Goal: Browse casually

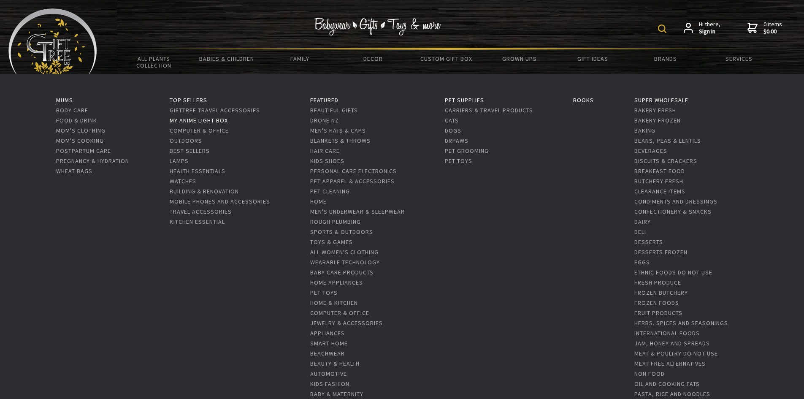
click at [216, 123] on link "My Anime Light Box" at bounding box center [199, 120] width 58 height 8
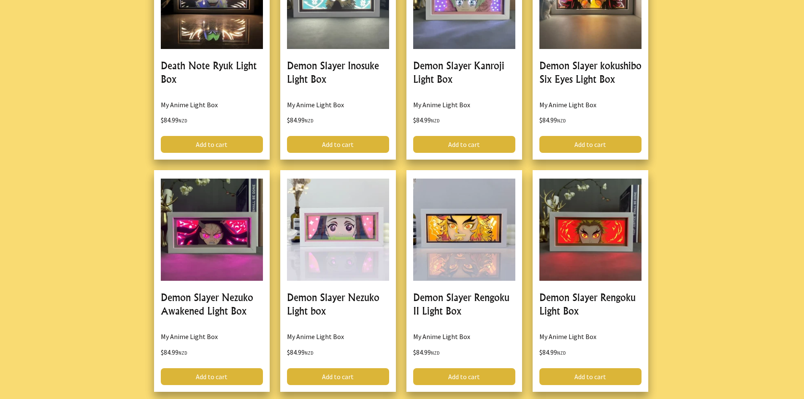
scroll to position [1941, 0]
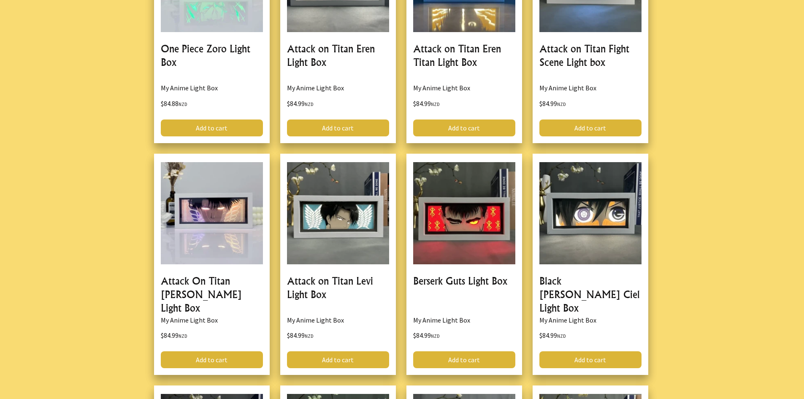
drag, startPoint x: 667, startPoint y: 108, endPoint x: 668, endPoint y: 50, distance: 57.4
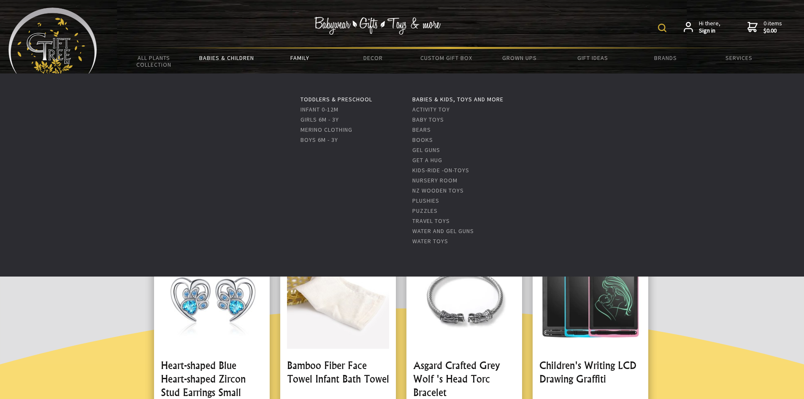
scroll to position [0, 0]
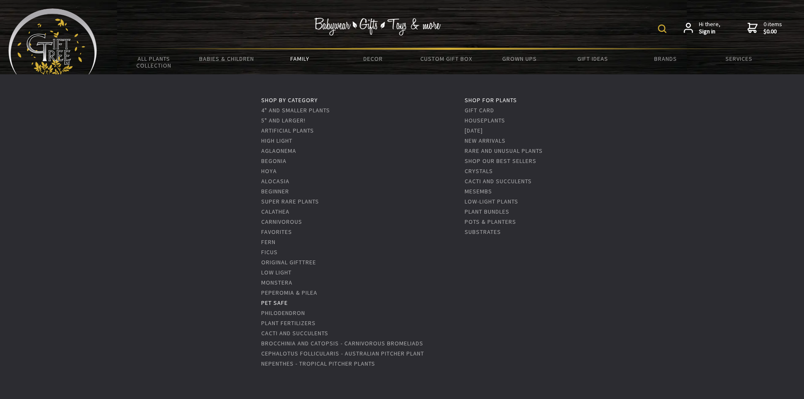
click at [275, 301] on link "Pet Safe" at bounding box center [274, 303] width 27 height 8
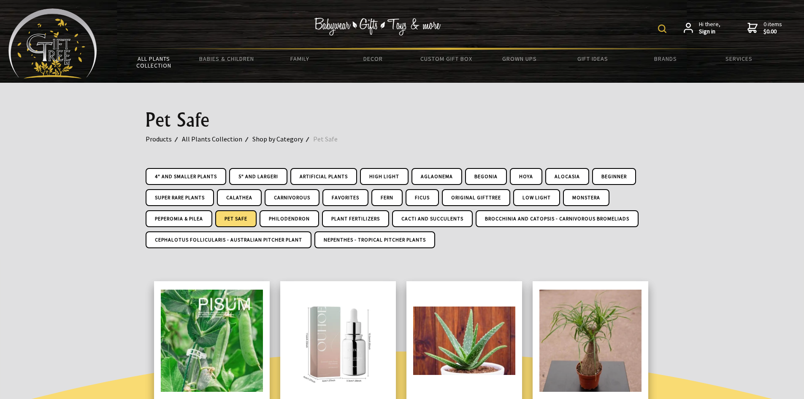
click at [659, 28] on div "Hi there, Sign in 0 items $0.00" at bounding box center [446, 27] width 698 height 39
click at [665, 28] on img at bounding box center [662, 28] width 8 height 8
click at [650, 32] on input "text" at bounding box center [635, 28] width 69 height 14
type input "cat nip"
click at [597, 27] on img at bounding box center [593, 28] width 8 height 8
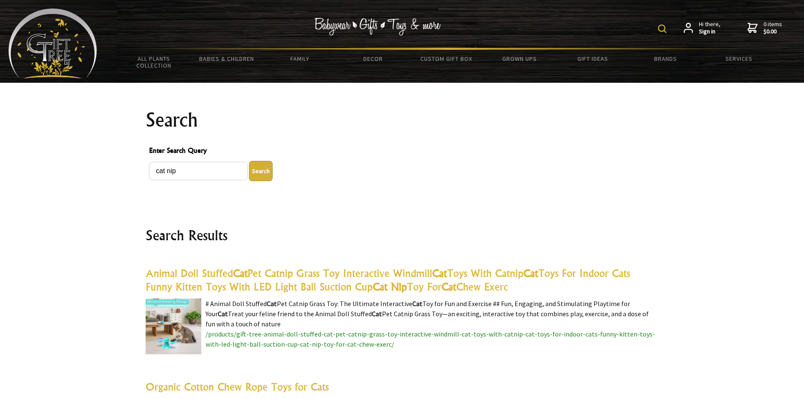
drag, startPoint x: 622, startPoint y: 102, endPoint x: 617, endPoint y: 28, distance: 74.0
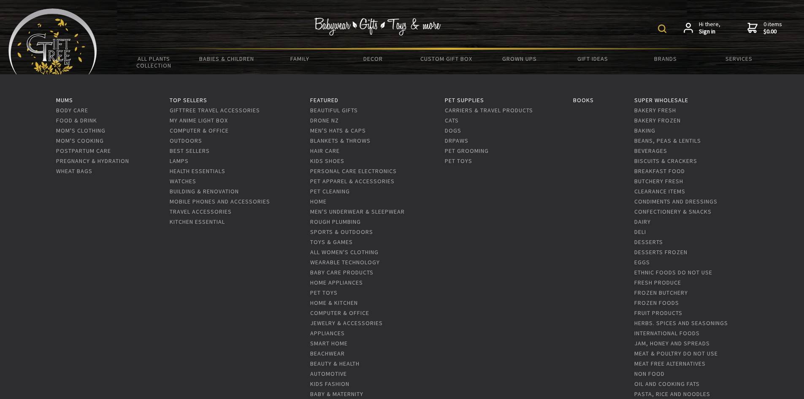
scroll to position [42, 0]
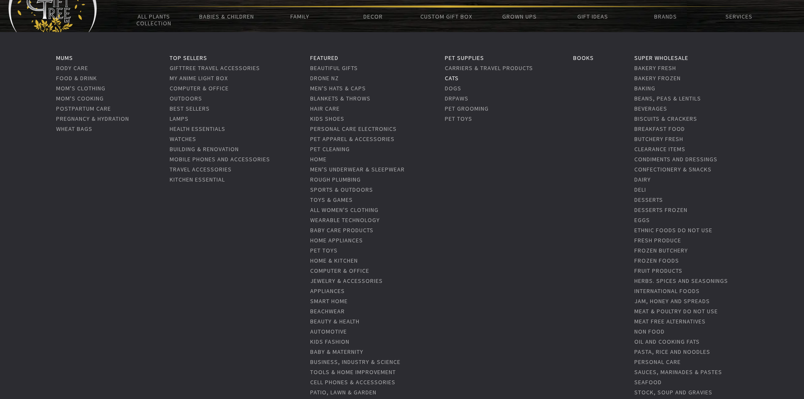
click at [455, 81] on link "Cats" at bounding box center [452, 78] width 14 height 8
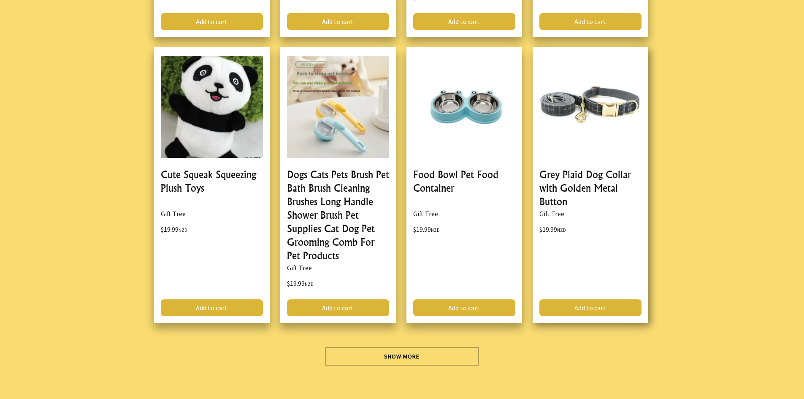
scroll to position [2490, 0]
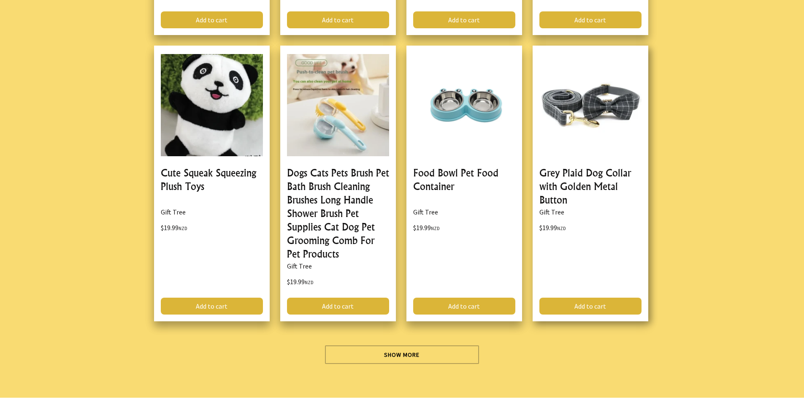
drag, startPoint x: 651, startPoint y: 157, endPoint x: 657, endPoint y: 59, distance: 97.7
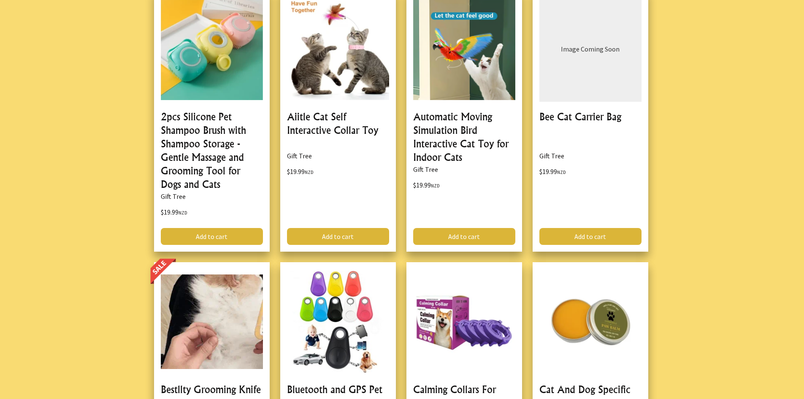
scroll to position [0, 0]
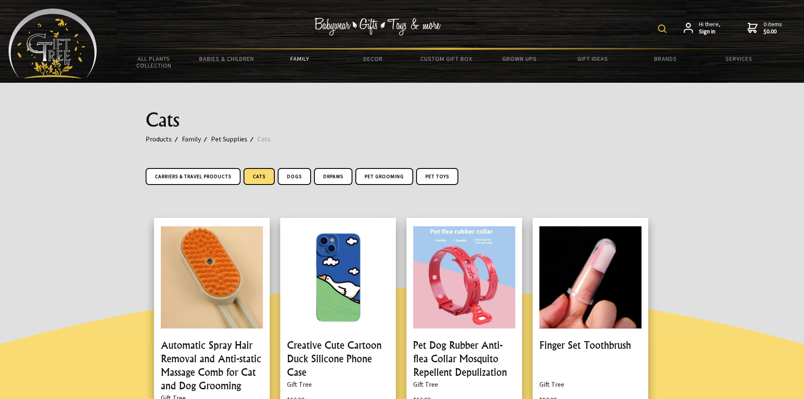
drag, startPoint x: 686, startPoint y: 169, endPoint x: 675, endPoint y: 57, distance: 111.9
click at [659, 31] on img at bounding box center [662, 28] width 8 height 8
click at [638, 29] on input "text" at bounding box center [635, 28] width 69 height 14
type input "stationary"
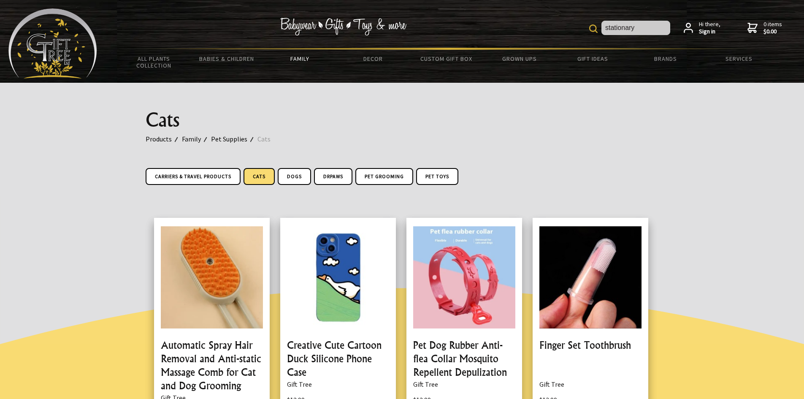
click at [599, 31] on form "stationary" at bounding box center [629, 28] width 81 height 15
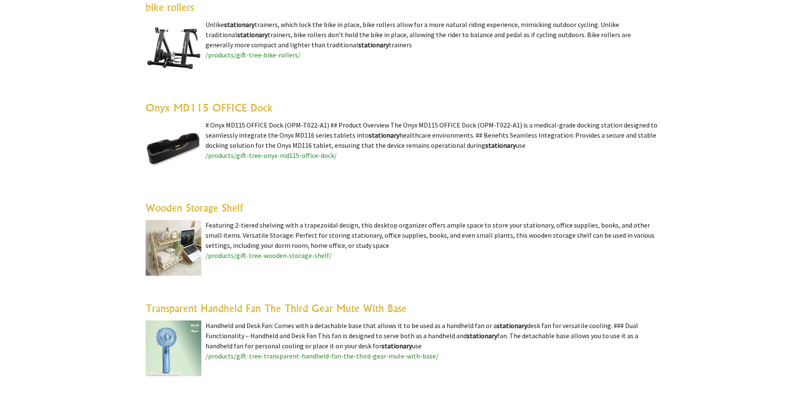
scroll to position [380, 0]
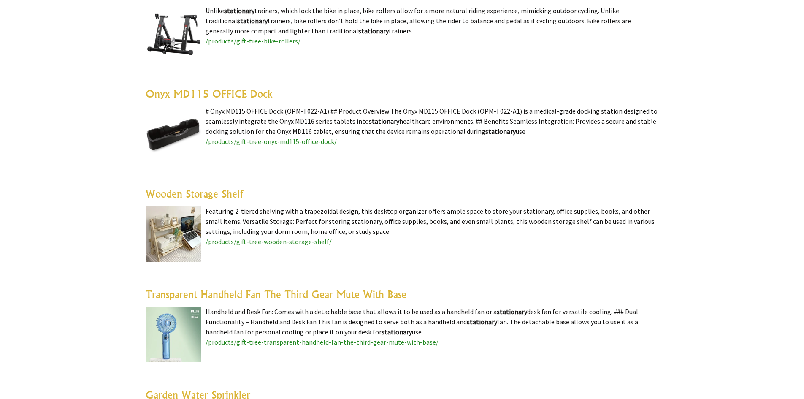
click at [192, 235] on img at bounding box center [174, 234] width 56 height 56
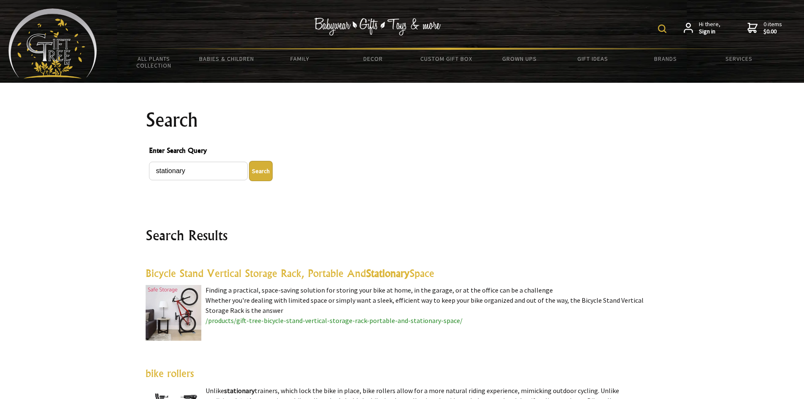
drag, startPoint x: 531, startPoint y: 97, endPoint x: 529, endPoint y: 59, distance: 37.6
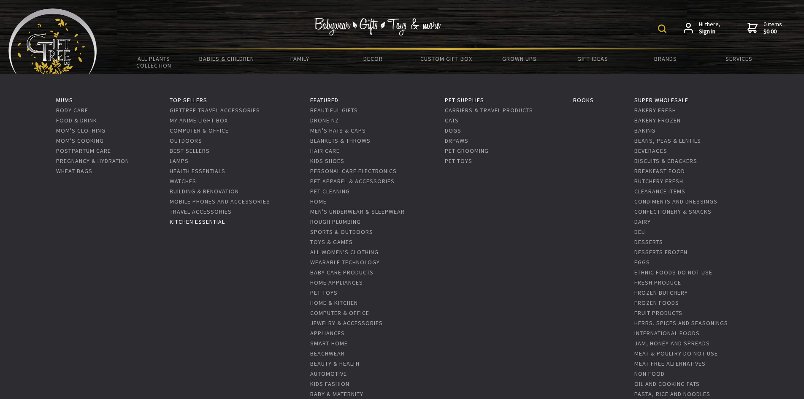
click at [222, 221] on link "Kitchen Essential" at bounding box center [197, 222] width 55 height 8
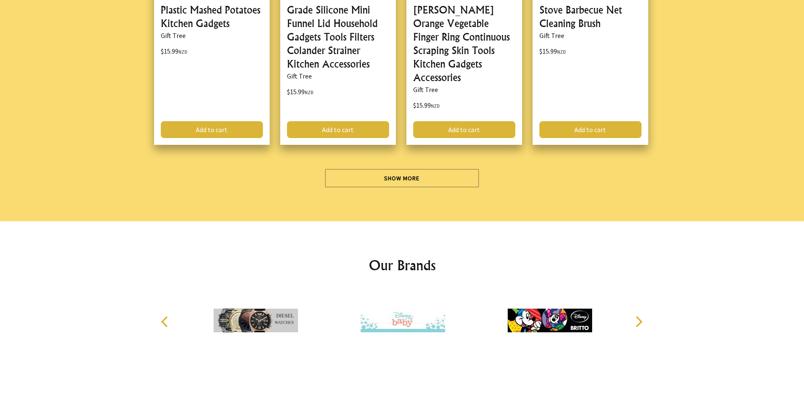
scroll to position [2737, 0]
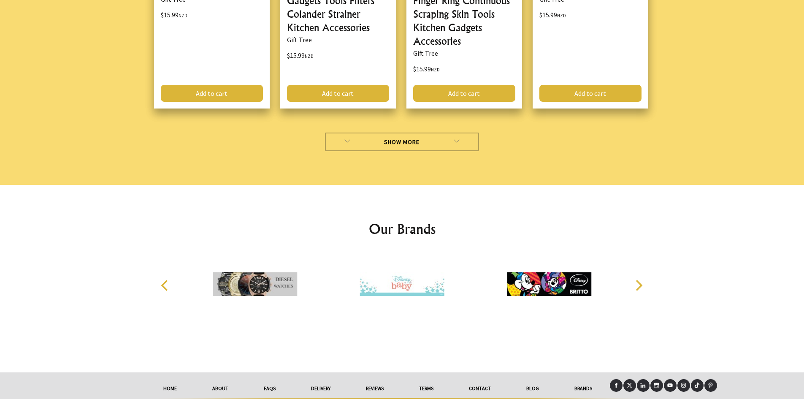
click at [381, 132] on link "Show More" at bounding box center [402, 141] width 154 height 19
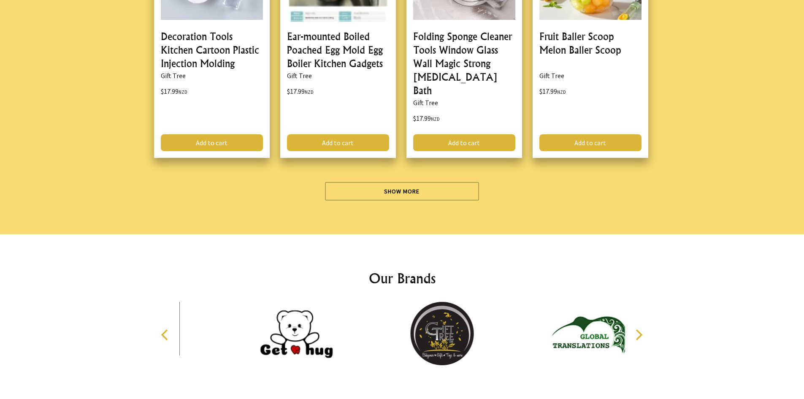
scroll to position [5192, 0]
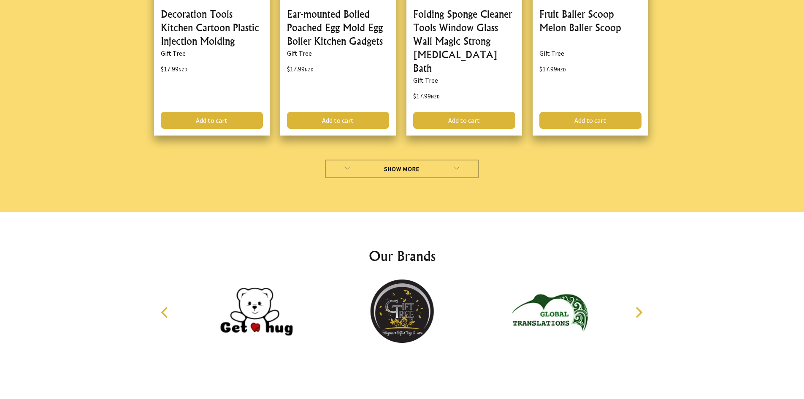
click at [399, 159] on link "Show More" at bounding box center [402, 168] width 154 height 19
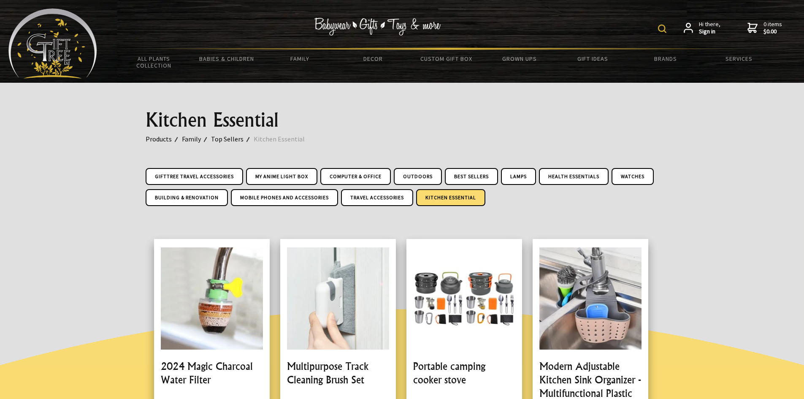
drag, startPoint x: 673, startPoint y: 181, endPoint x: 664, endPoint y: 126, distance: 56.0
click at [454, 57] on link "Custom Gift Box" at bounding box center [446, 59] width 73 height 18
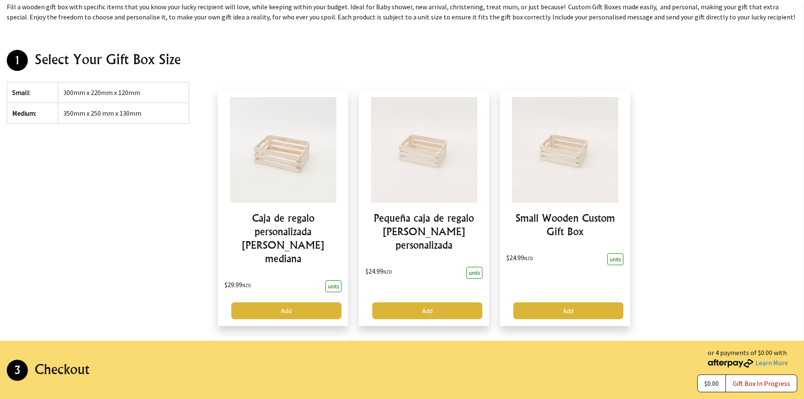
scroll to position [42, 0]
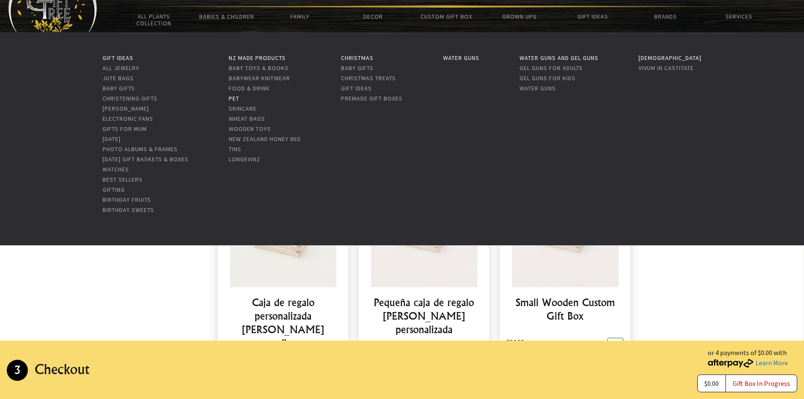
click at [239, 98] on link "Pet" at bounding box center [234, 99] width 11 height 8
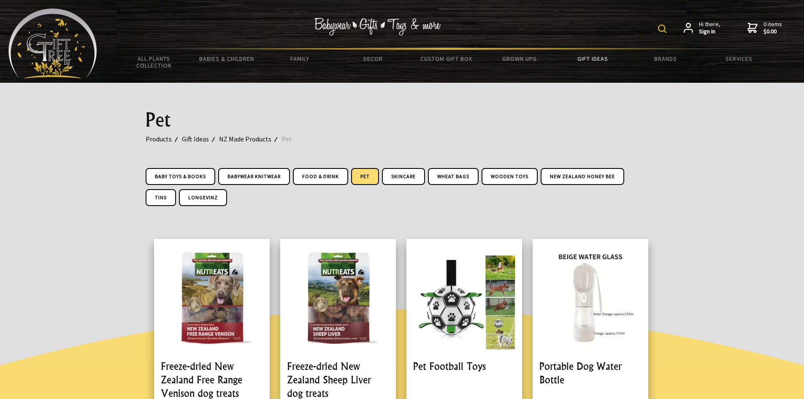
drag, startPoint x: 686, startPoint y: 220, endPoint x: 681, endPoint y: 112, distance: 107.7
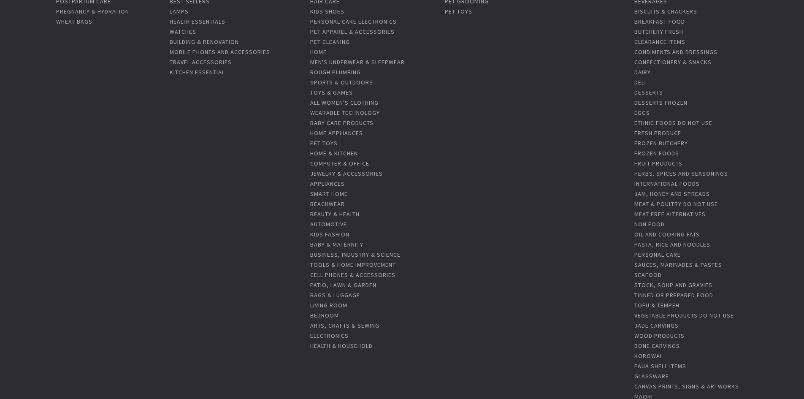
scroll to position [169, 0]
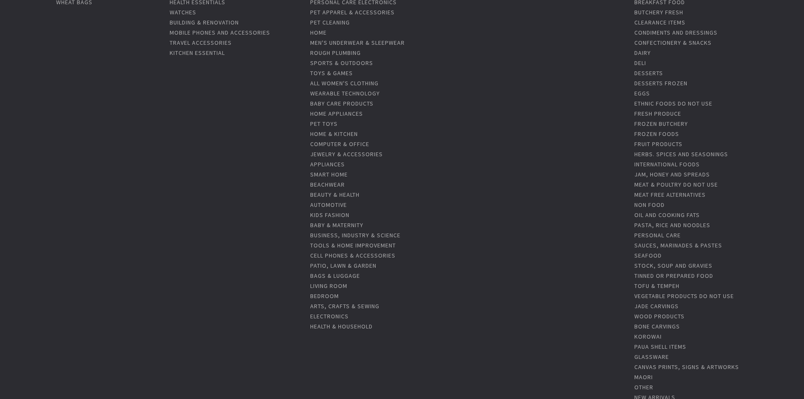
click at [350, 300] on li "Arts, Crafts & Sewing" at bounding box center [357, 305] width 95 height 10
click at [352, 303] on link "Arts, Crafts & Sewing" at bounding box center [344, 306] width 69 height 8
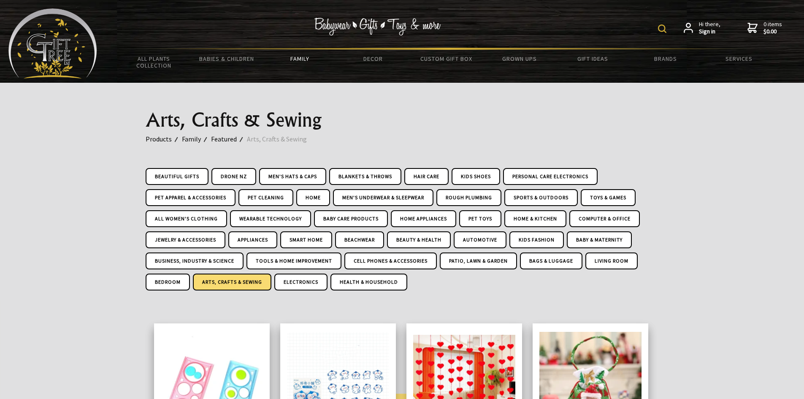
drag, startPoint x: 303, startPoint y: 240, endPoint x: 292, endPoint y: 73, distance: 167.5
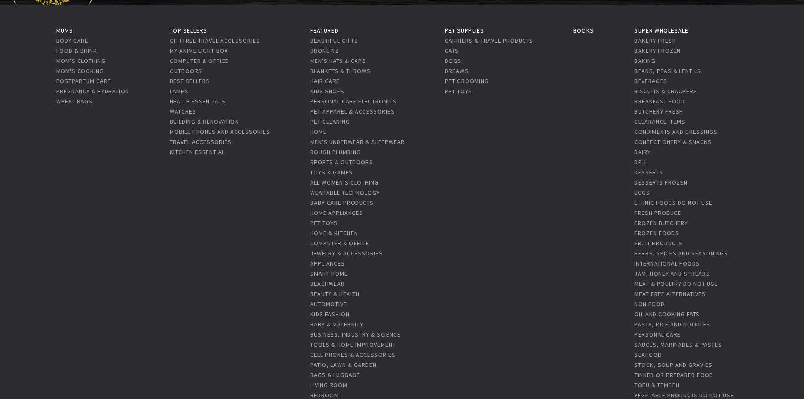
scroll to position [84, 0]
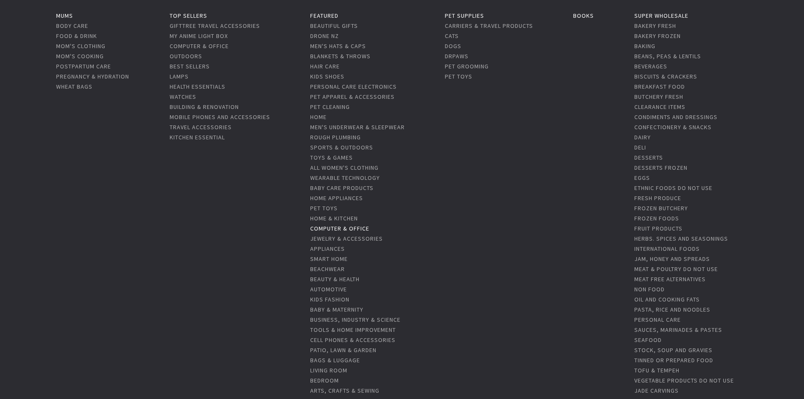
click at [353, 228] on link "Computer & Office" at bounding box center [339, 228] width 59 height 8
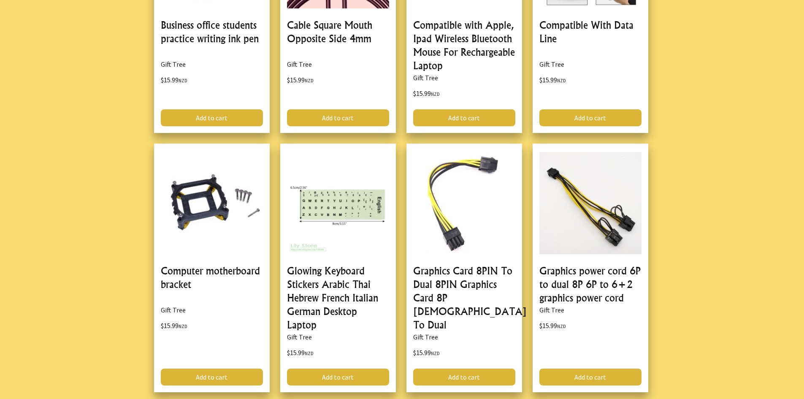
scroll to position [2658, 0]
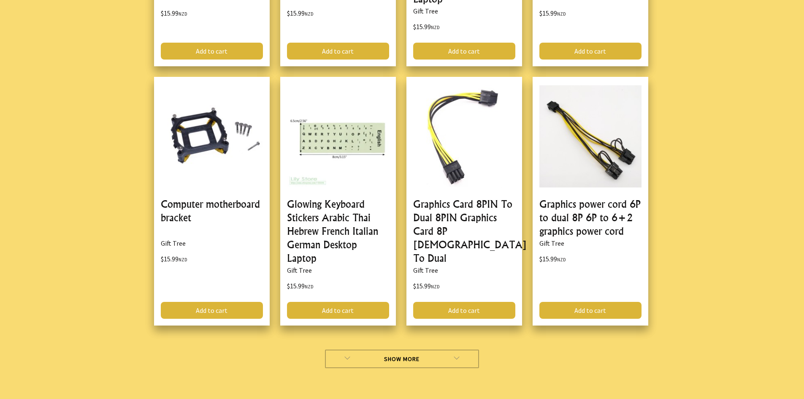
click at [369, 349] on link "Show More" at bounding box center [402, 358] width 154 height 19
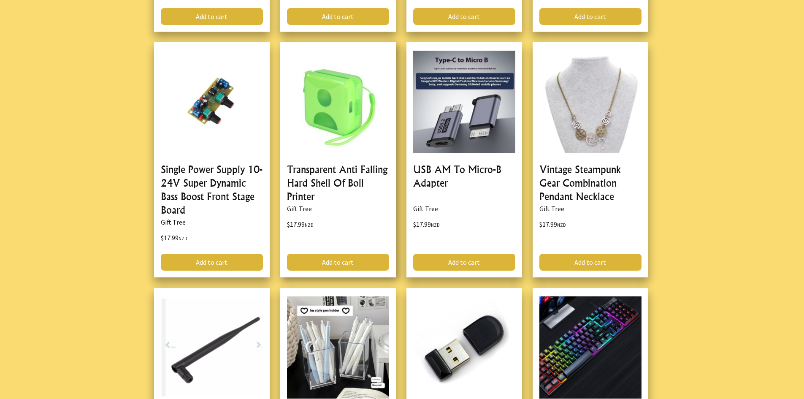
scroll to position [5021, 0]
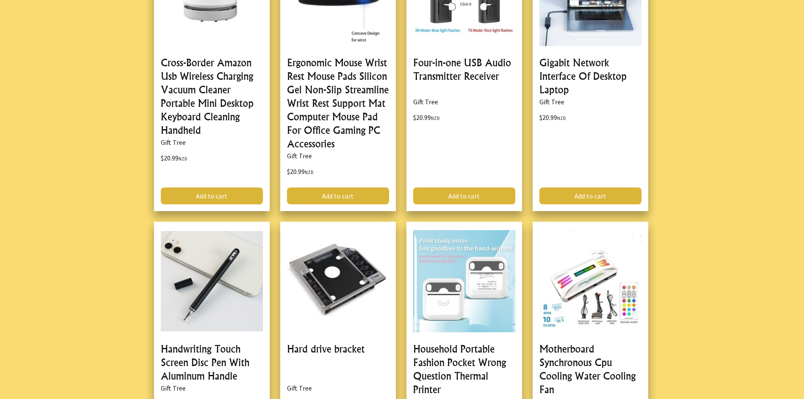
scroll to position [7764, 0]
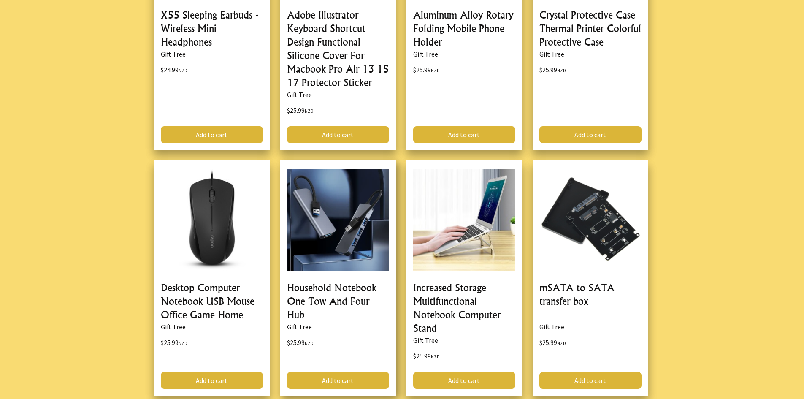
scroll to position [12912, 0]
